Goal: Task Accomplishment & Management: Manage account settings

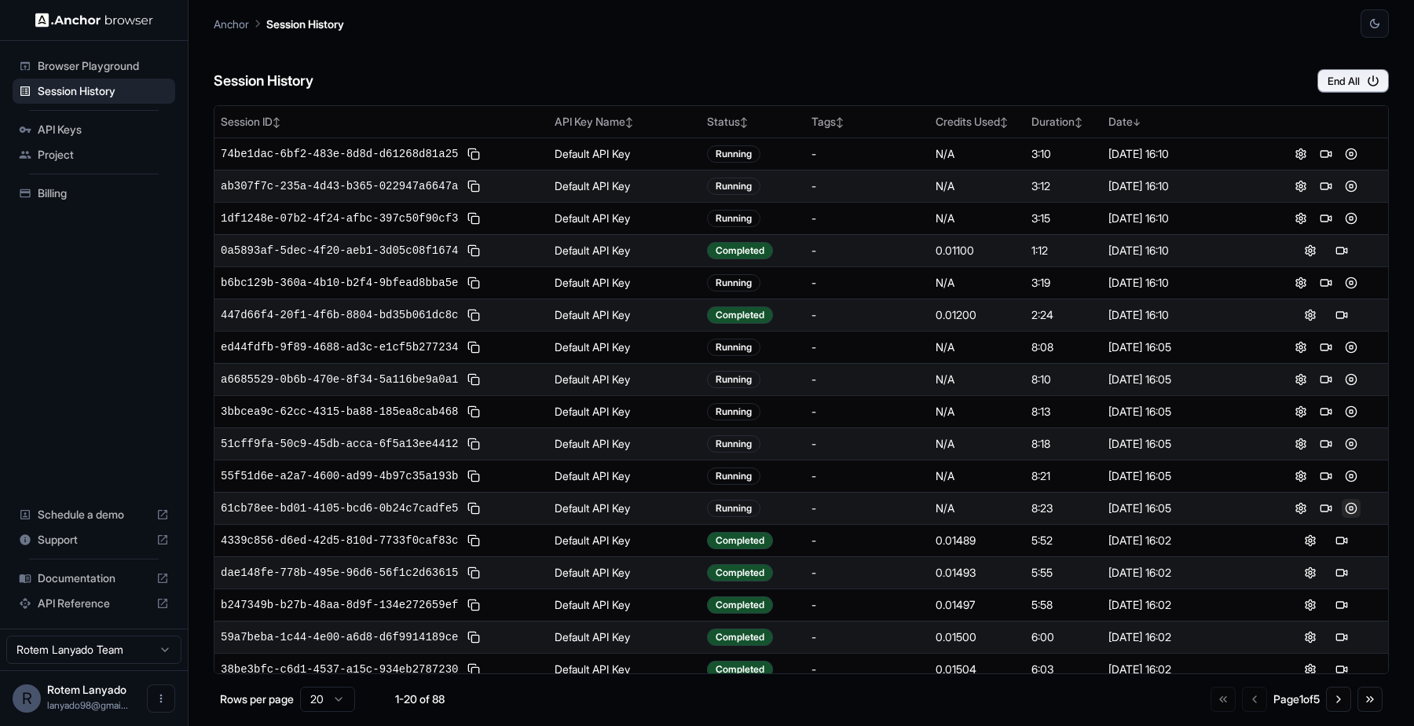
click at [1348, 507] on button at bounding box center [1350, 508] width 19 height 19
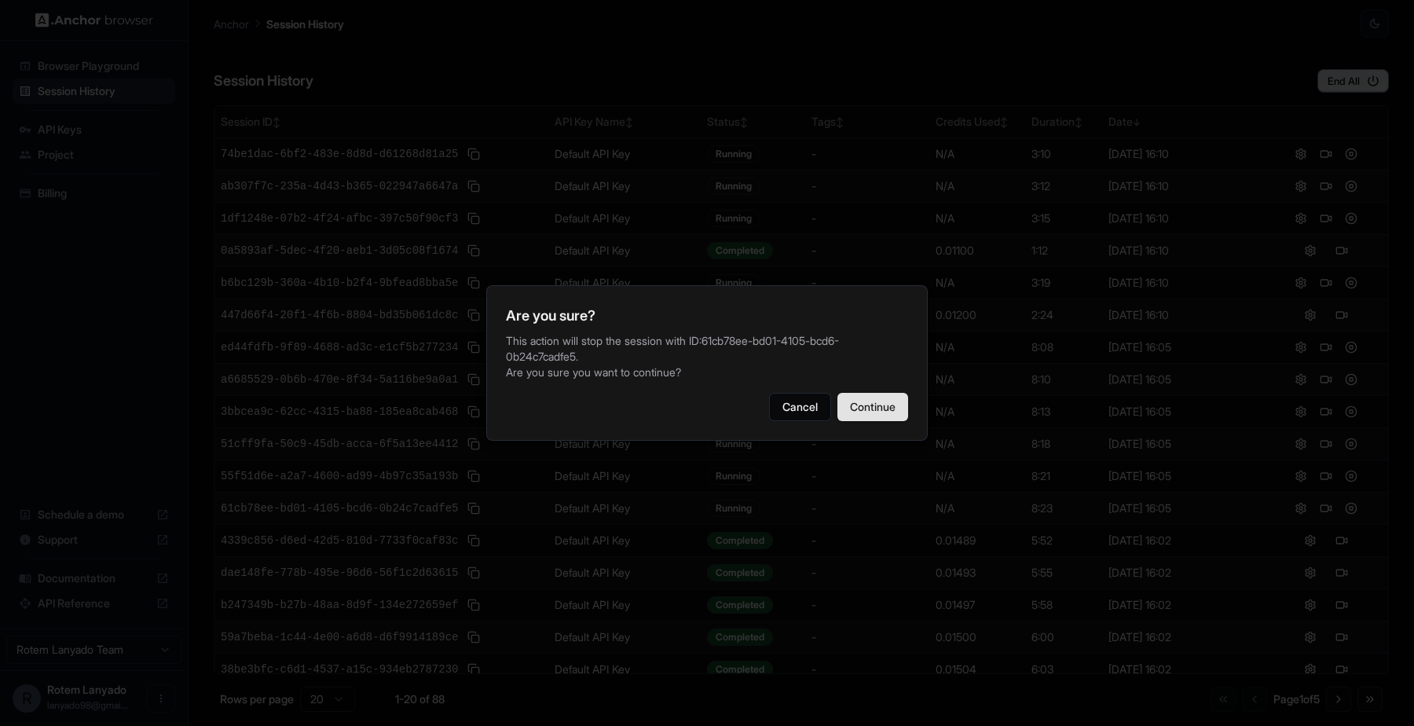
click at [891, 393] on button "Continue" at bounding box center [872, 407] width 71 height 28
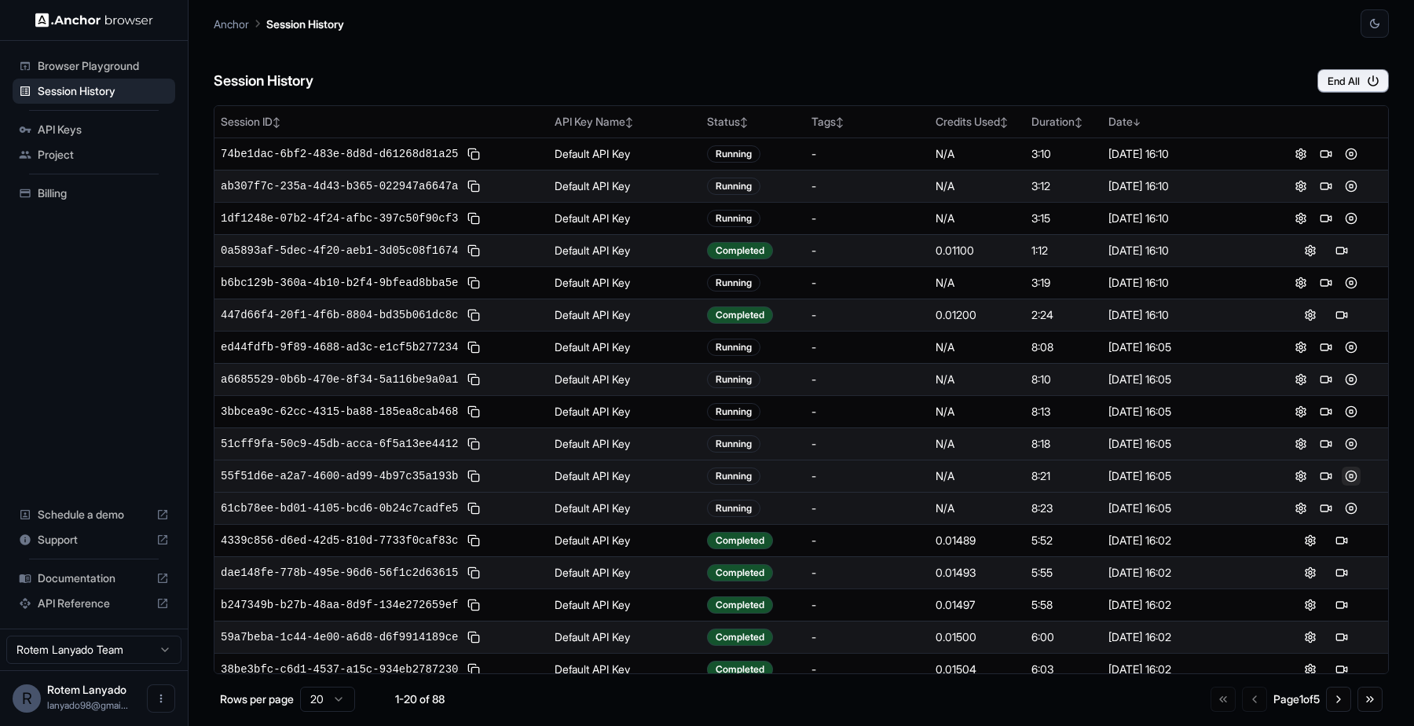
click at [1349, 471] on button at bounding box center [1350, 475] width 19 height 19
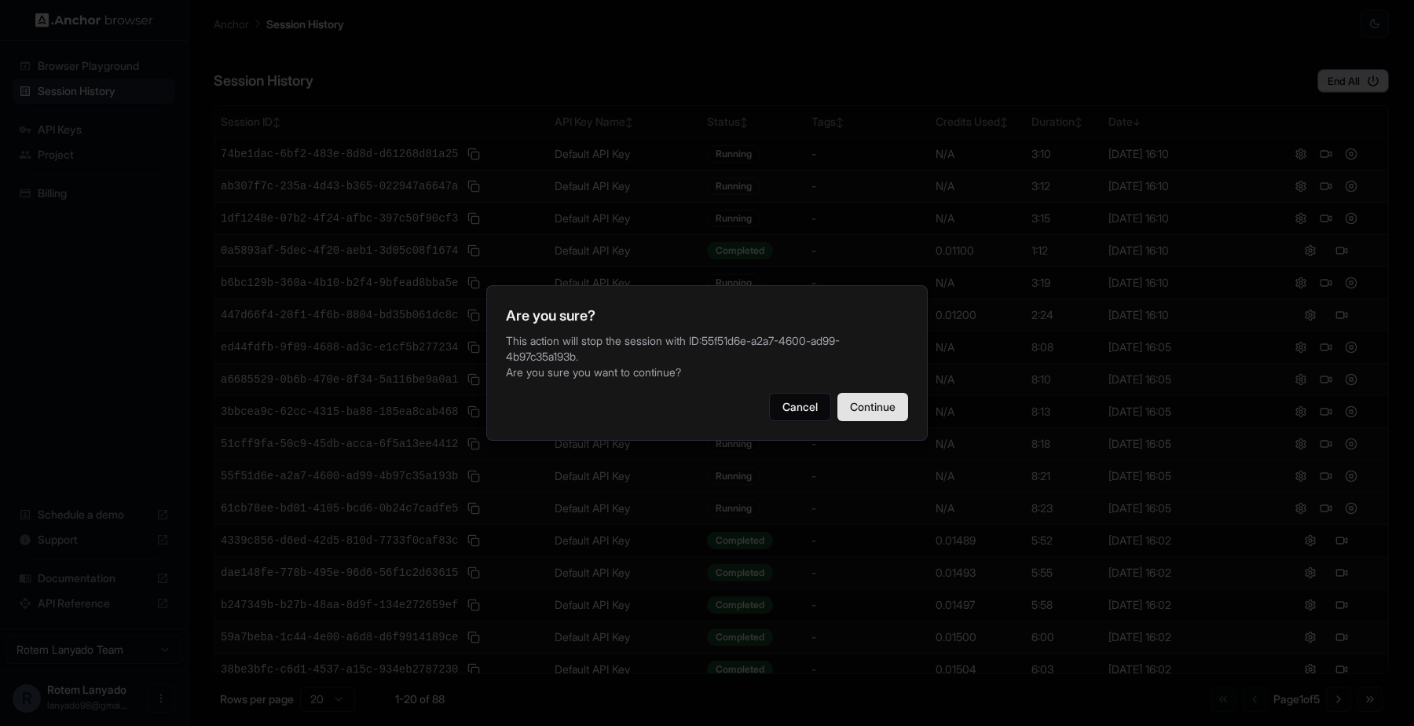
click at [899, 412] on button "Continue" at bounding box center [872, 407] width 71 height 28
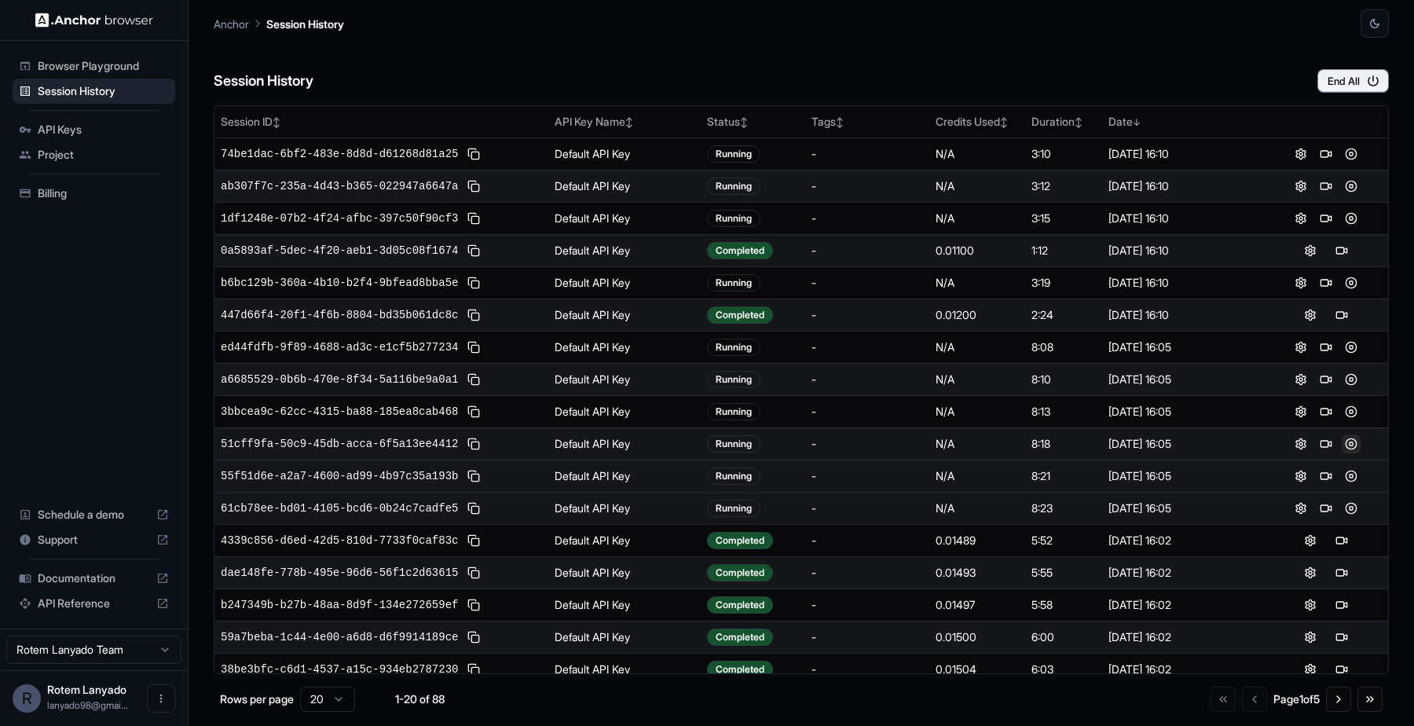
click at [1348, 440] on button at bounding box center [1350, 443] width 19 height 19
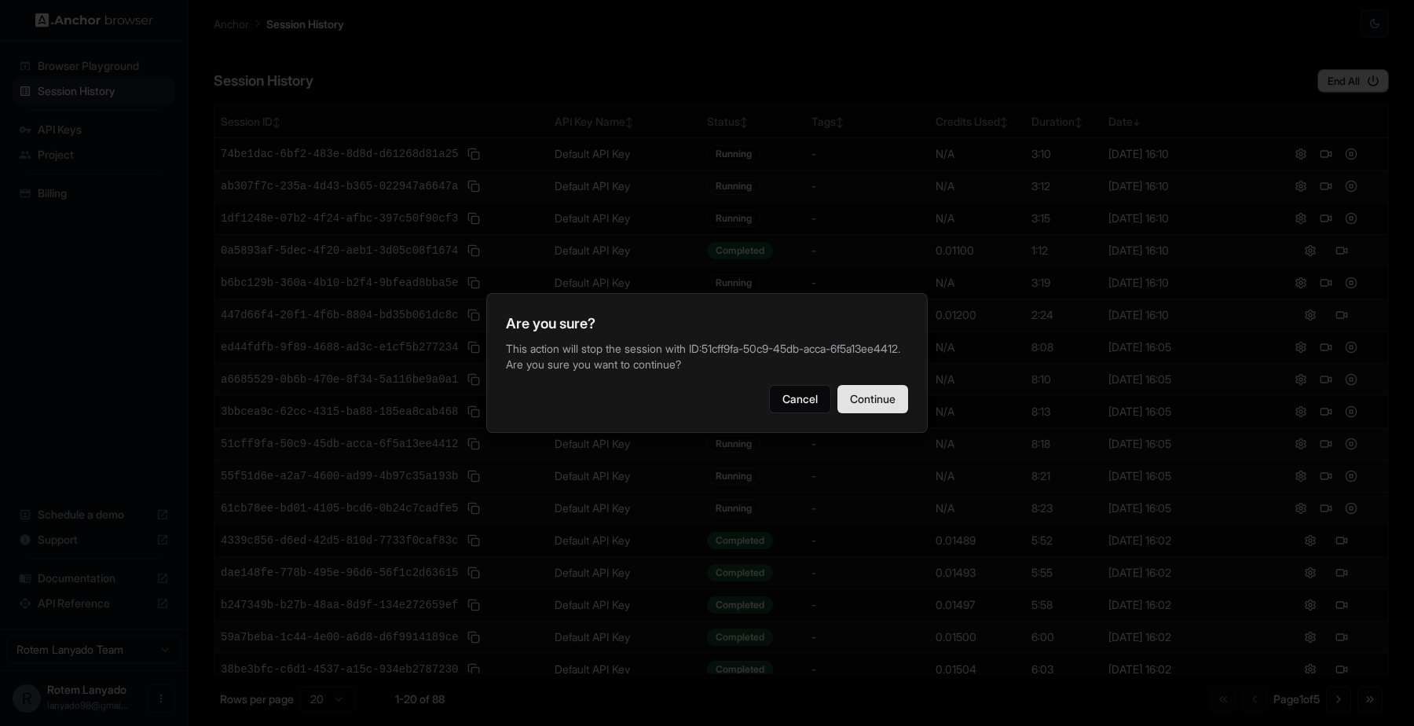
click at [893, 406] on button "Continue" at bounding box center [872, 399] width 71 height 28
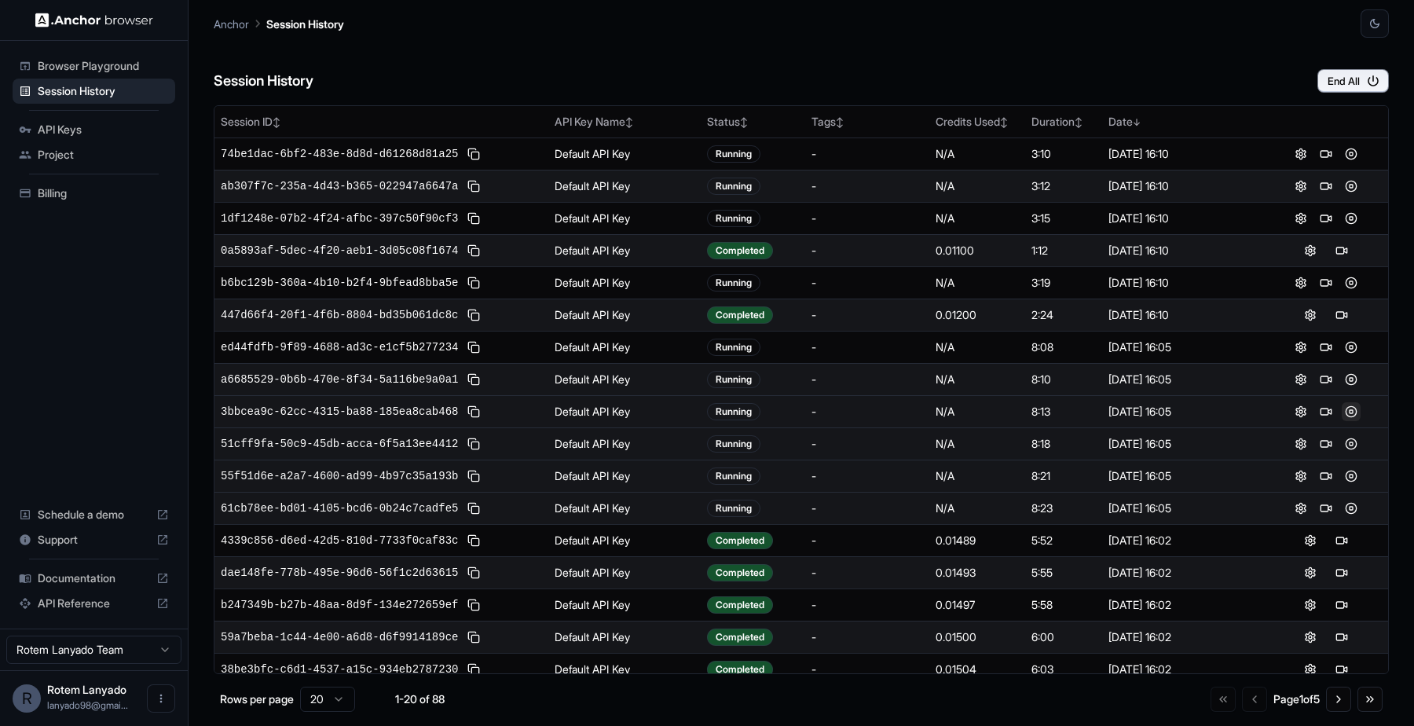
click at [1355, 407] on button at bounding box center [1350, 411] width 19 height 19
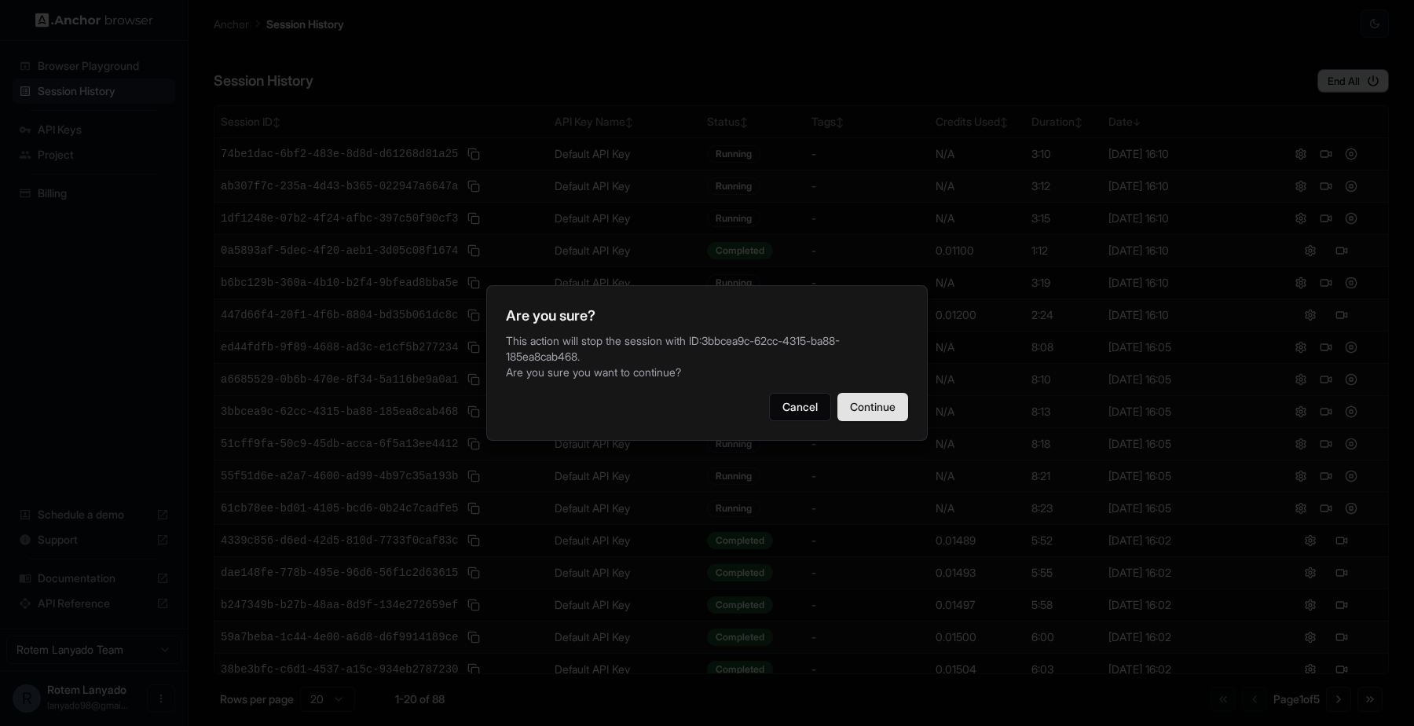
click at [884, 399] on button "Continue" at bounding box center [872, 407] width 71 height 28
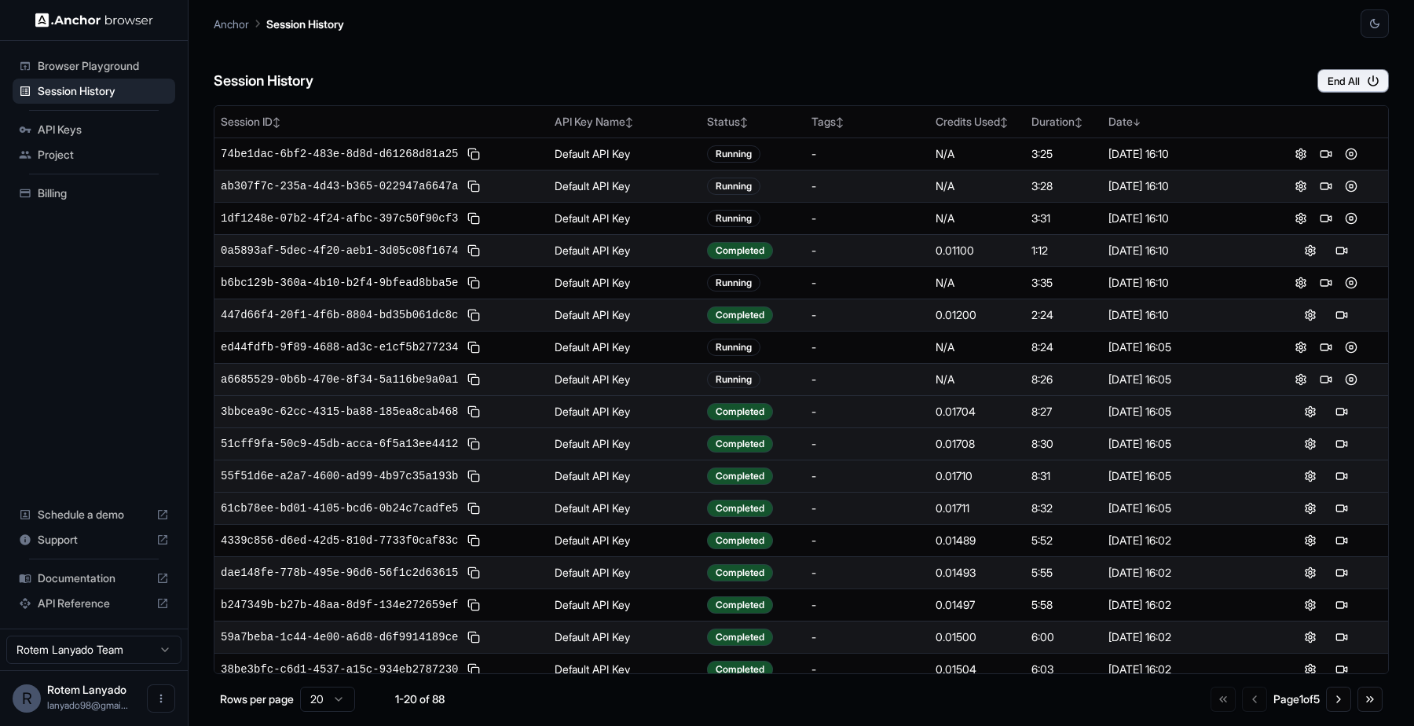
drag, startPoint x: 1356, startPoint y: 379, endPoint x: 1259, endPoint y: 429, distance: 109.6
click at [1342, 244] on button at bounding box center [1341, 250] width 19 height 19
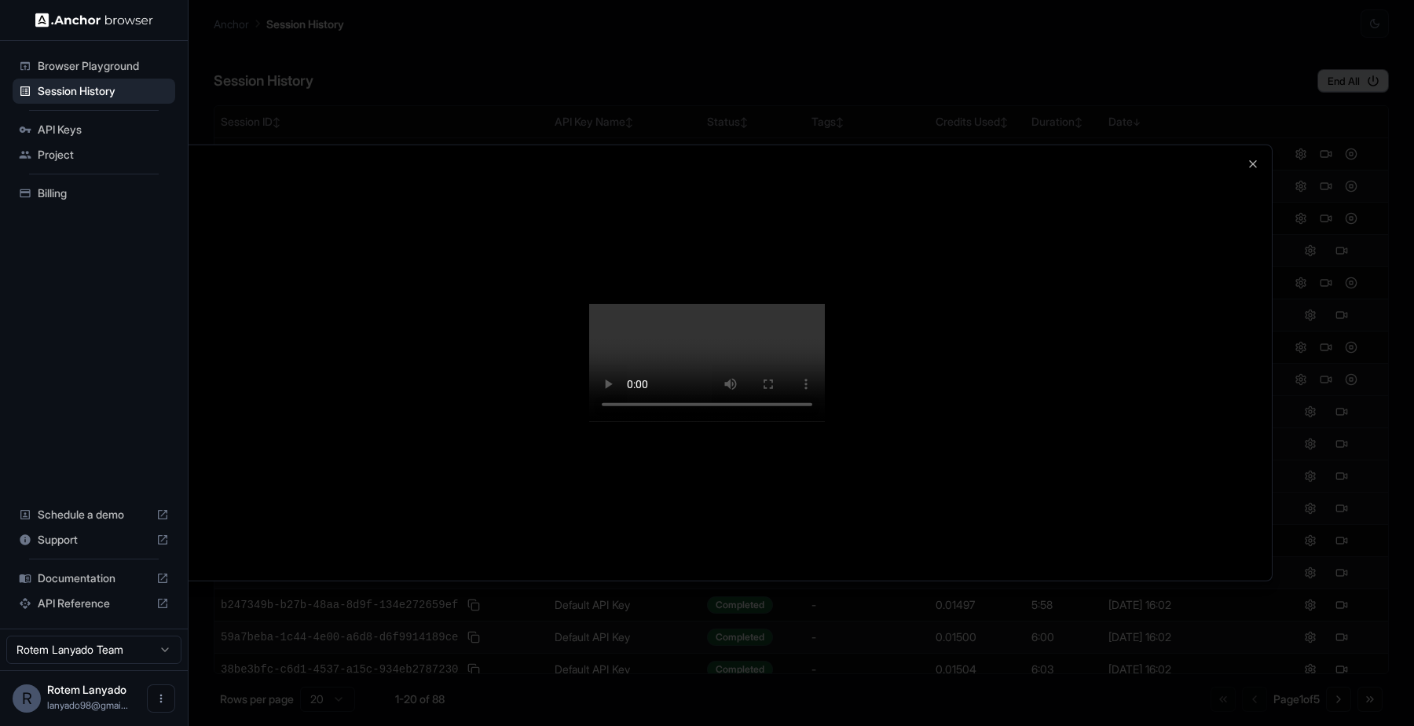
click at [1354, 449] on div at bounding box center [707, 363] width 1414 height 726
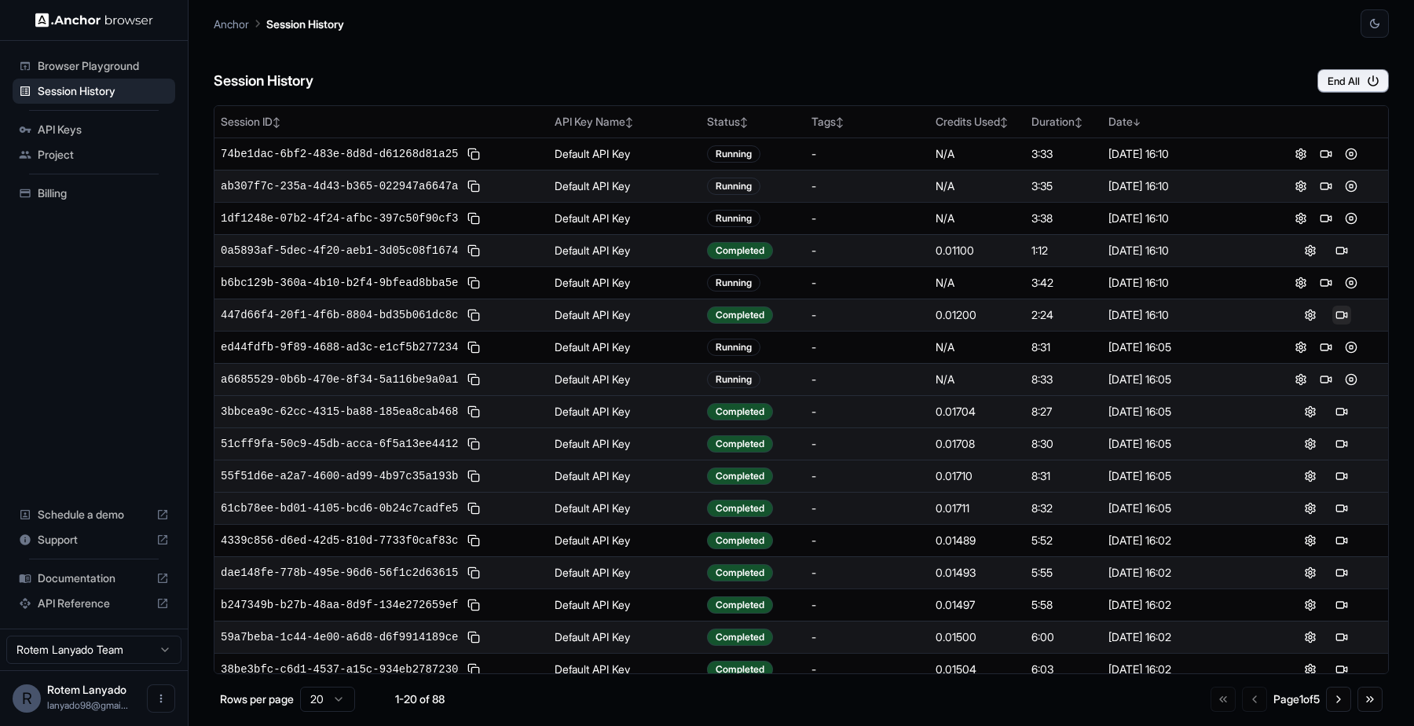
click at [1342, 320] on button at bounding box center [1341, 314] width 19 height 19
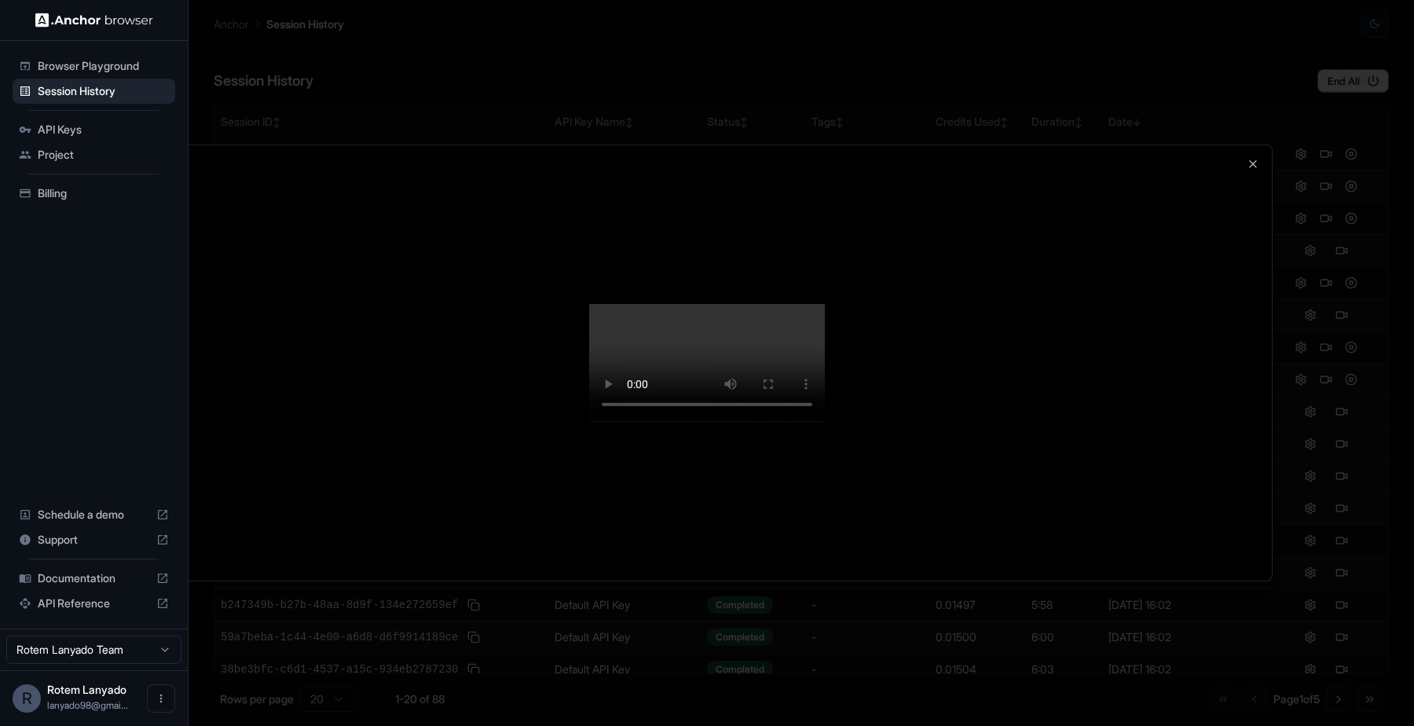
click at [1345, 408] on div at bounding box center [707, 363] width 1414 height 726
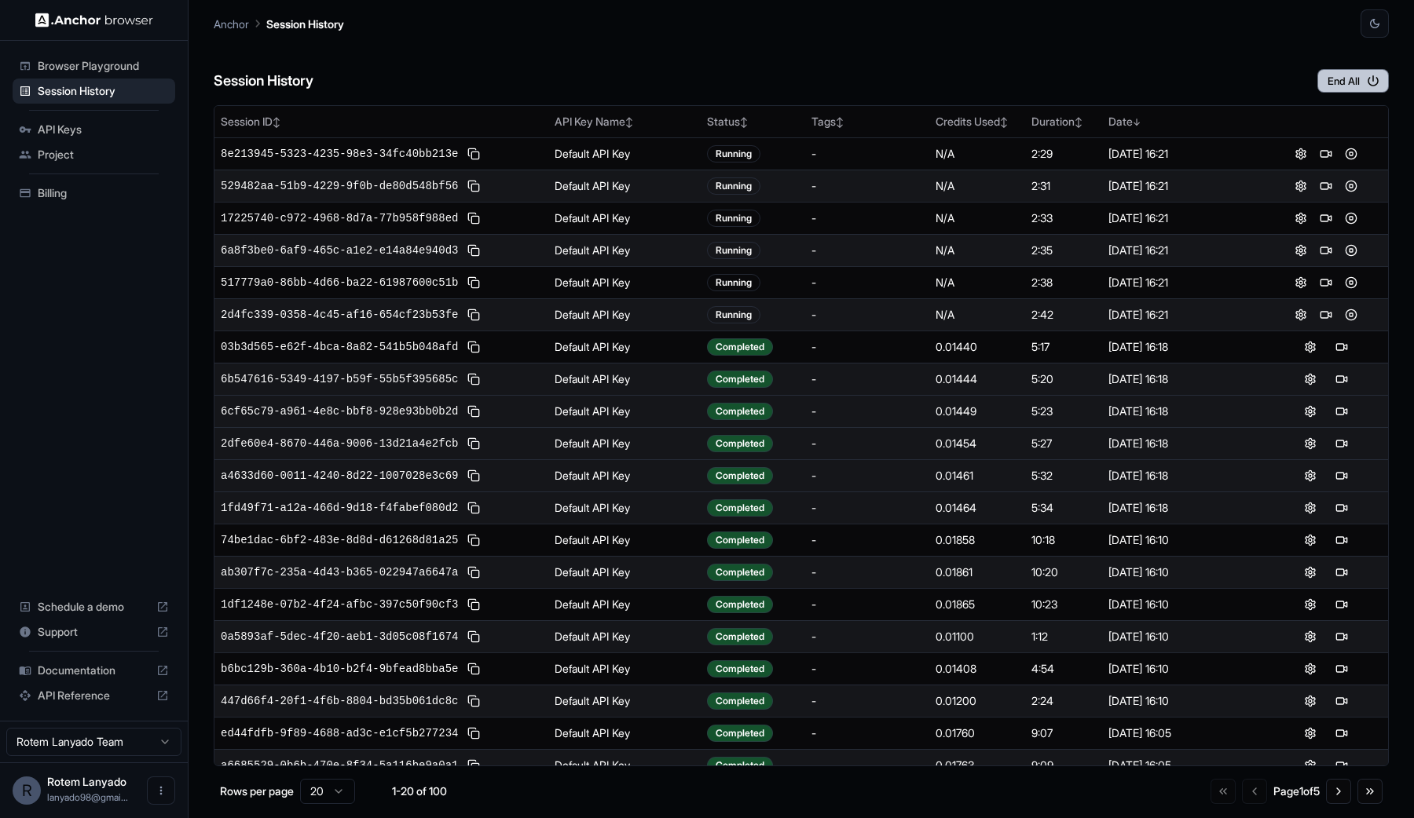
click at [1339, 70] on button "End All" at bounding box center [1352, 81] width 71 height 24
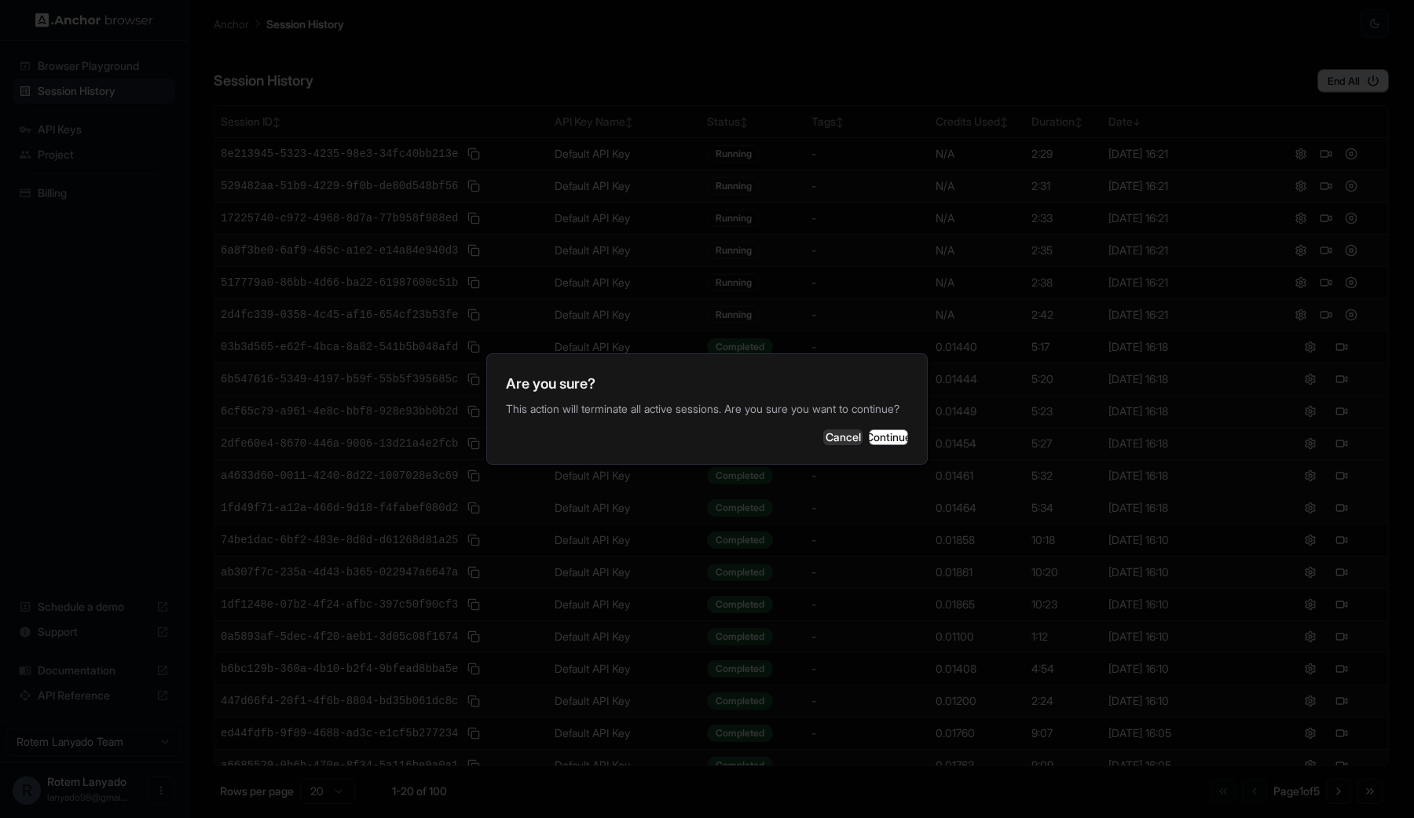
click at [866, 429] on div "Are you sure? This action will terminate all active sessions. Are you sure you …" at bounding box center [706, 409] width 441 height 112
click at [871, 437] on button "Continue" at bounding box center [888, 438] width 39 height 16
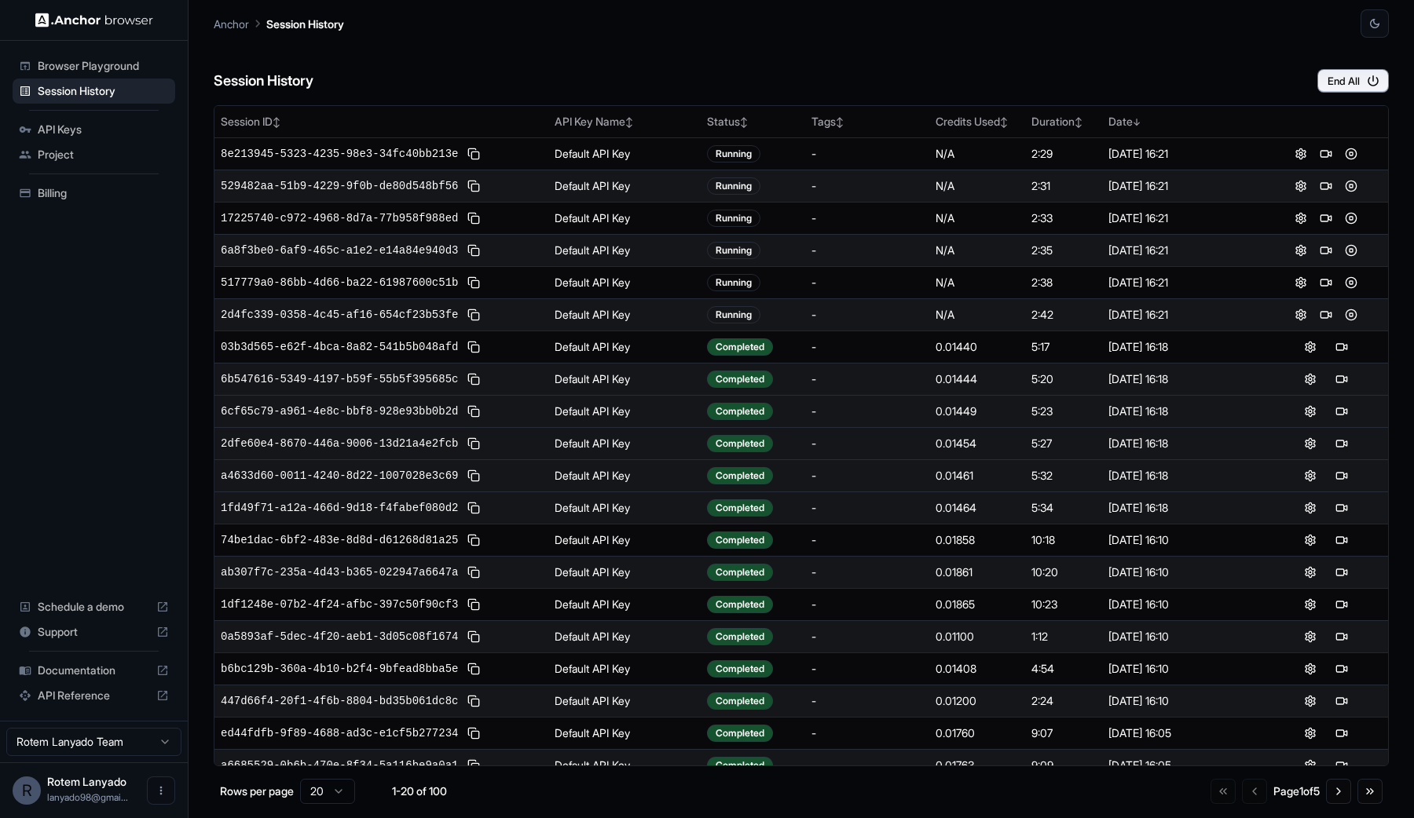
click at [1090, 46] on div "Session History End All" at bounding box center [801, 65] width 1175 height 55
click at [141, 205] on div "Billing" at bounding box center [94, 193] width 163 height 25
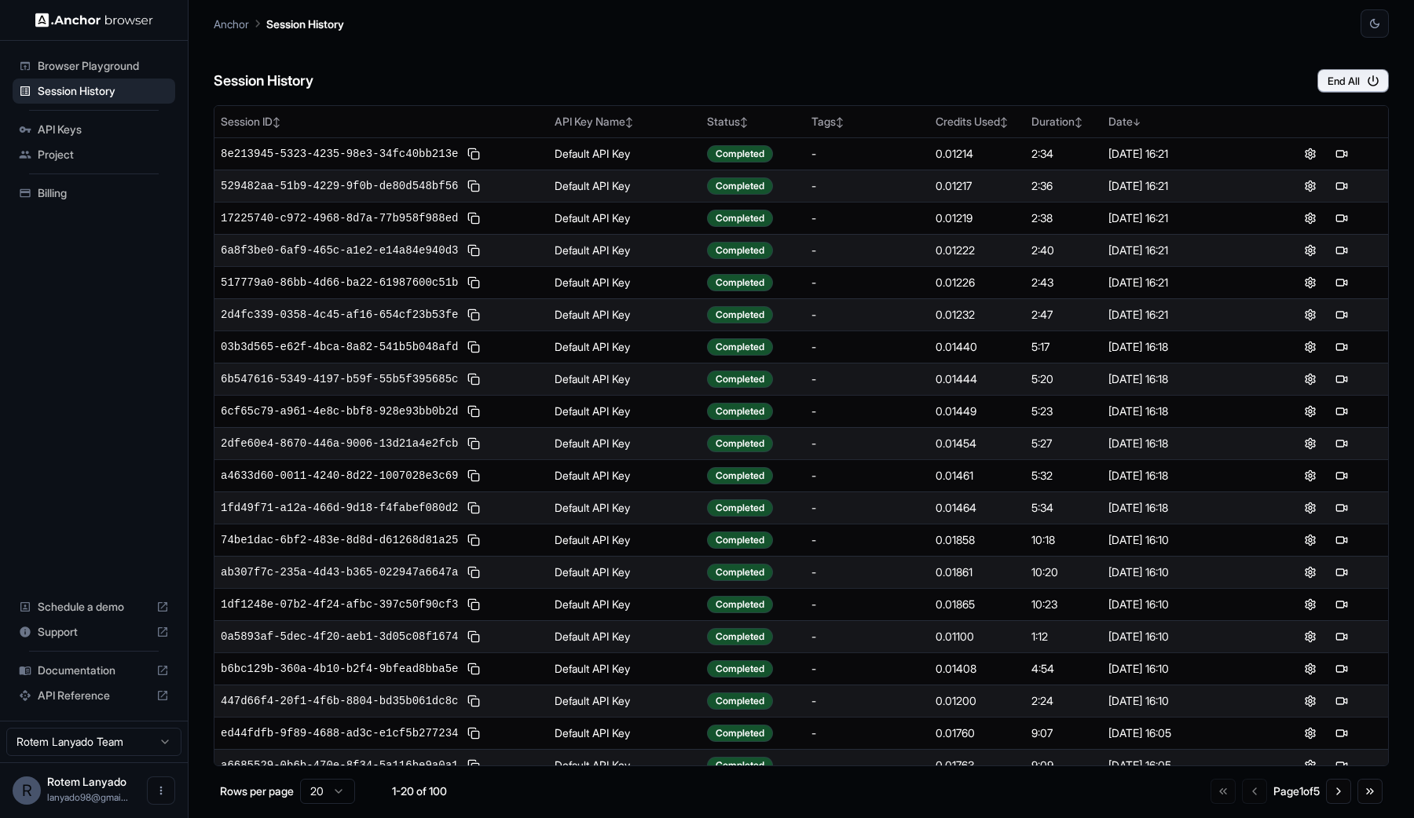
click at [49, 191] on span "Billing" at bounding box center [103, 193] width 131 height 16
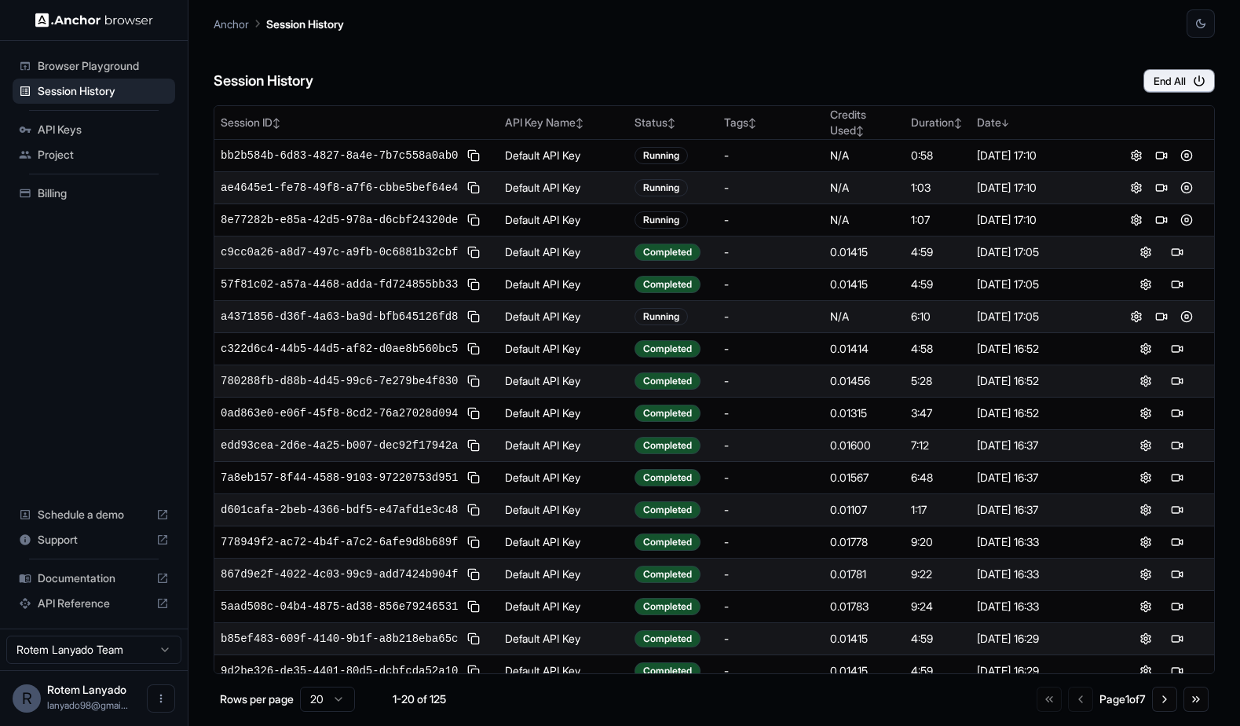
click at [1187, 65] on div "Session History End All" at bounding box center [714, 65] width 1001 height 55
click at [1186, 70] on button "End All" at bounding box center [1178, 81] width 71 height 24
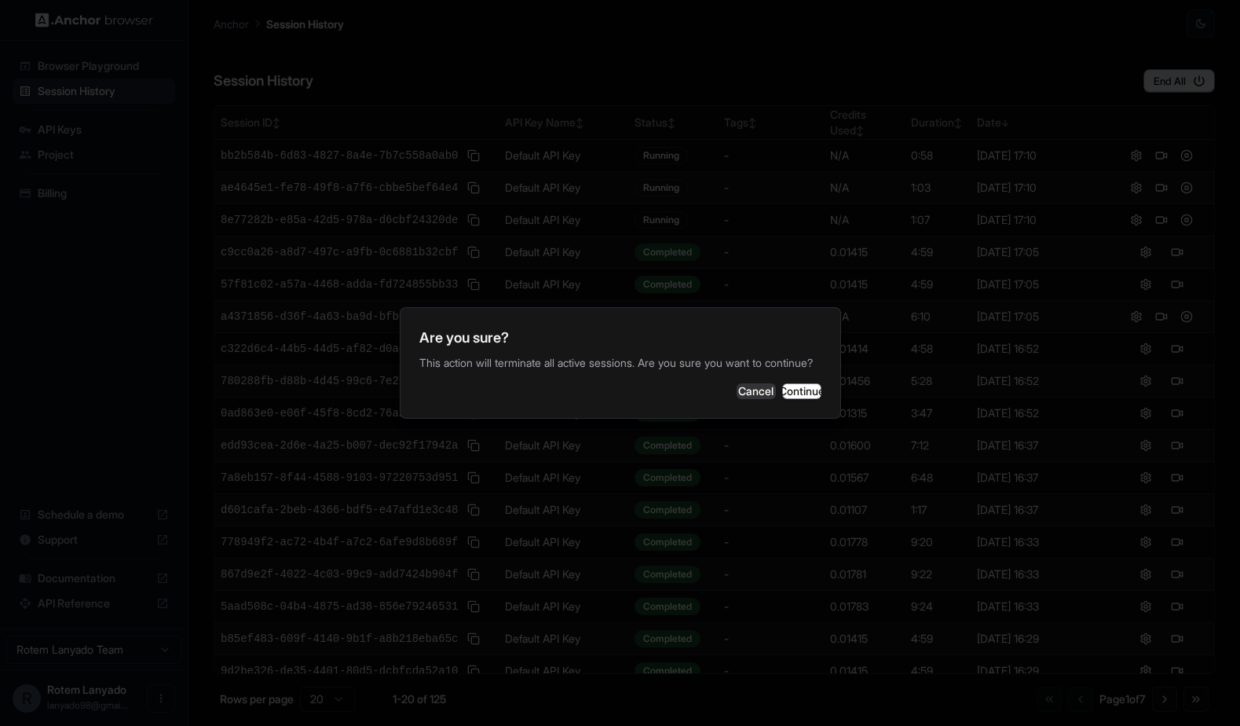
click at [782, 415] on div "Are you sure? This action will terminate all active sessions. Are you sure you …" at bounding box center [620, 363] width 441 height 112
click at [784, 397] on button "Continue" at bounding box center [801, 391] width 39 height 16
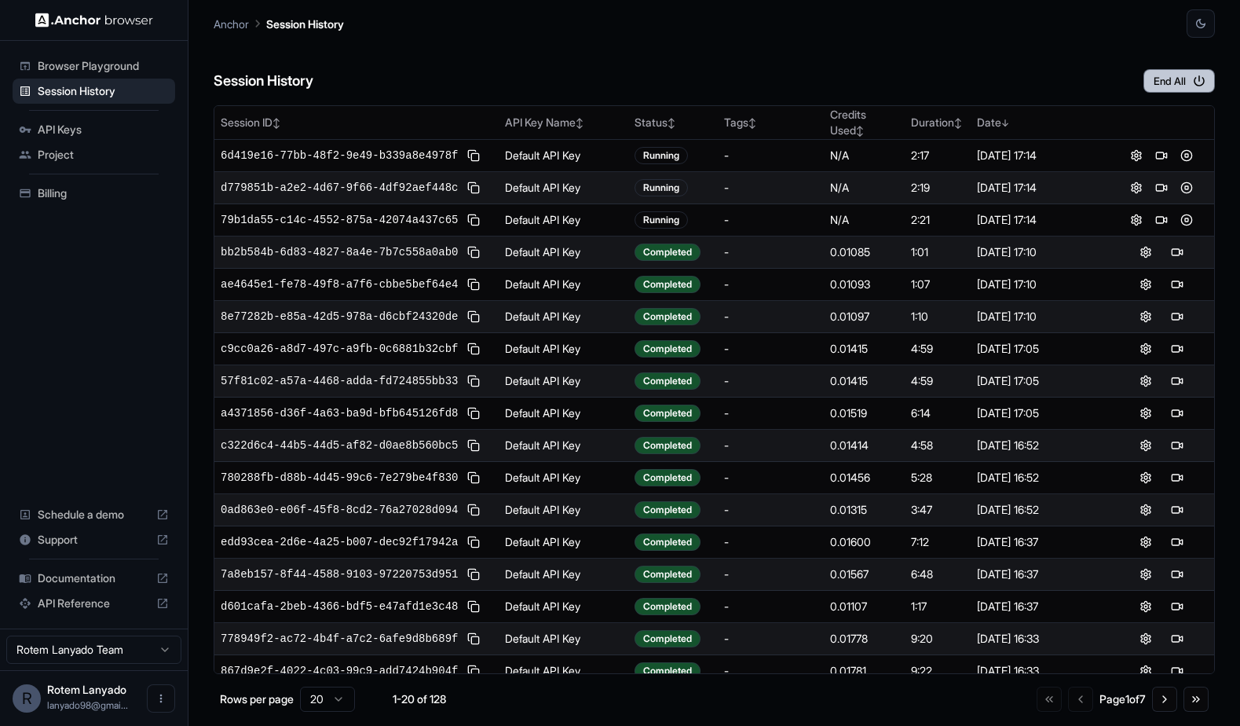
click at [1171, 85] on button "End All" at bounding box center [1178, 81] width 71 height 24
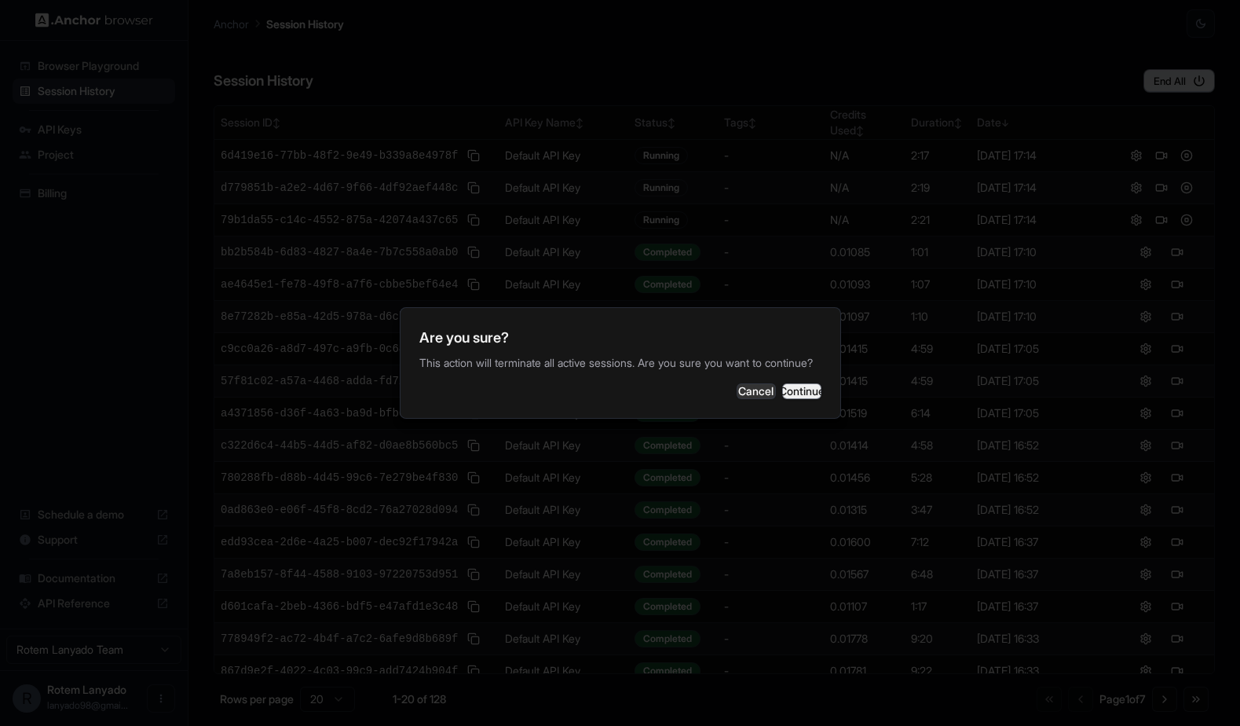
click at [811, 393] on button "Continue" at bounding box center [801, 391] width 39 height 16
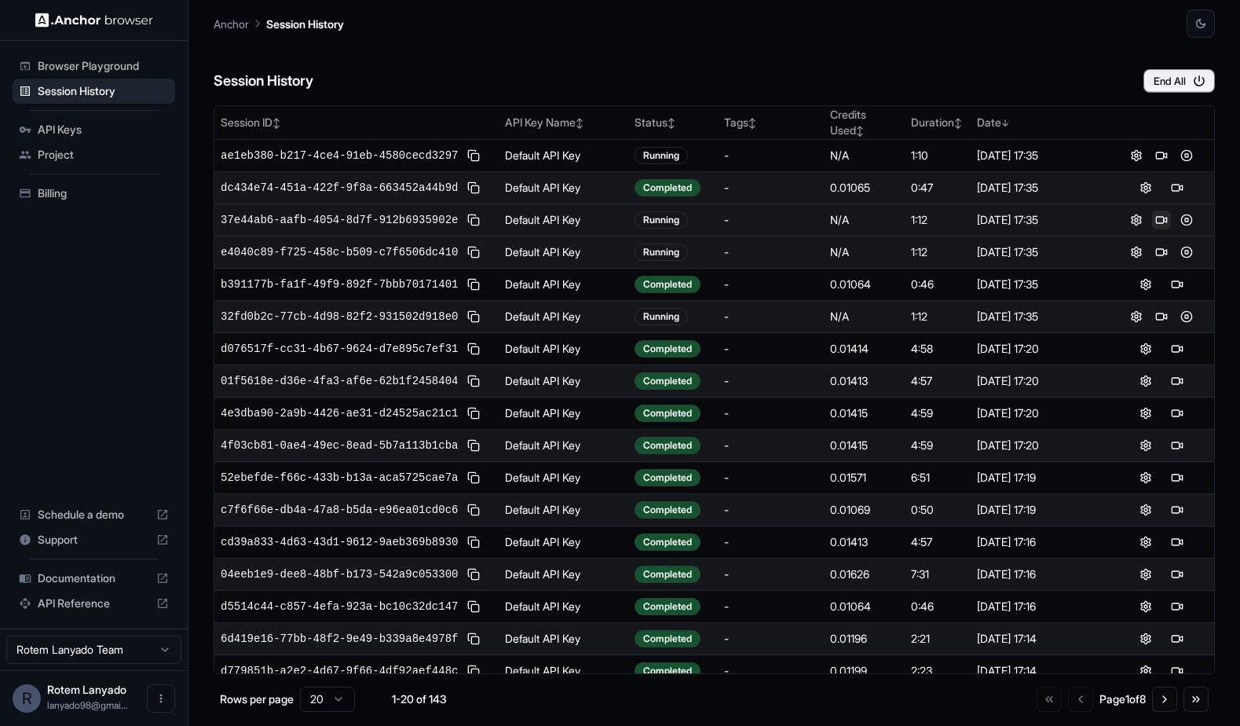
click at [1163, 219] on button at bounding box center [1161, 219] width 19 height 19
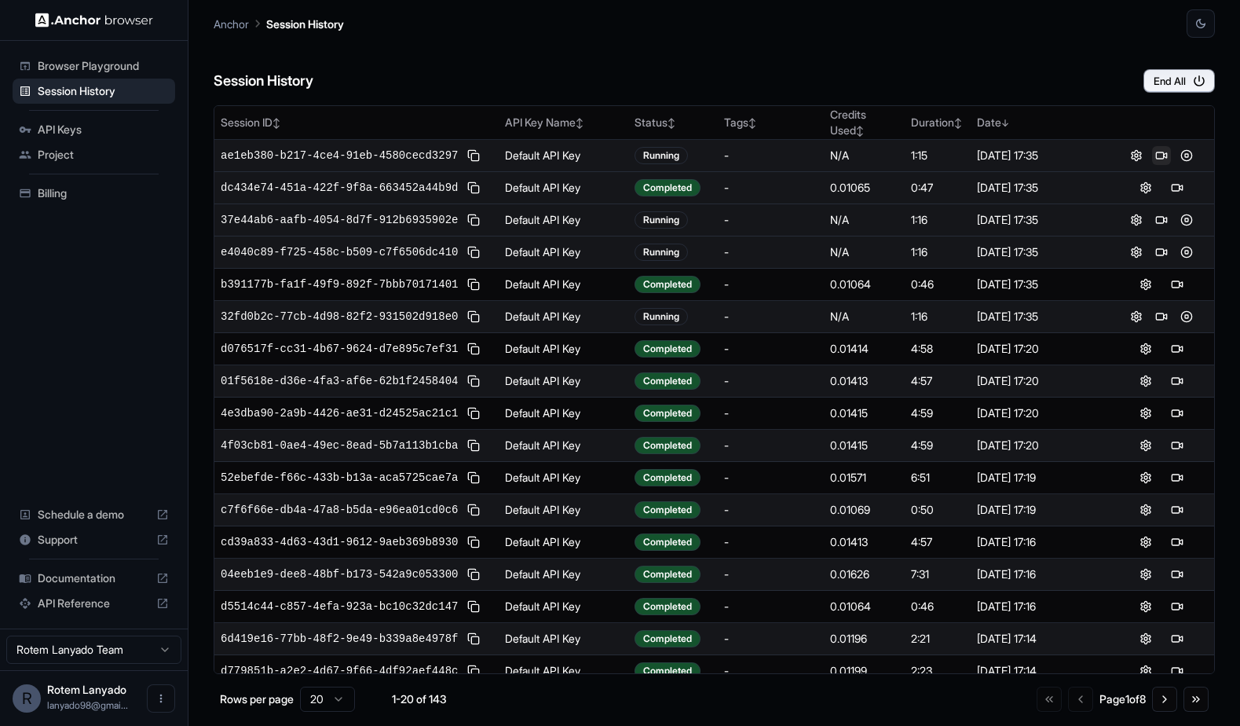
click at [1165, 156] on button at bounding box center [1161, 155] width 19 height 19
